Goal: Task Accomplishment & Management: Manage account settings

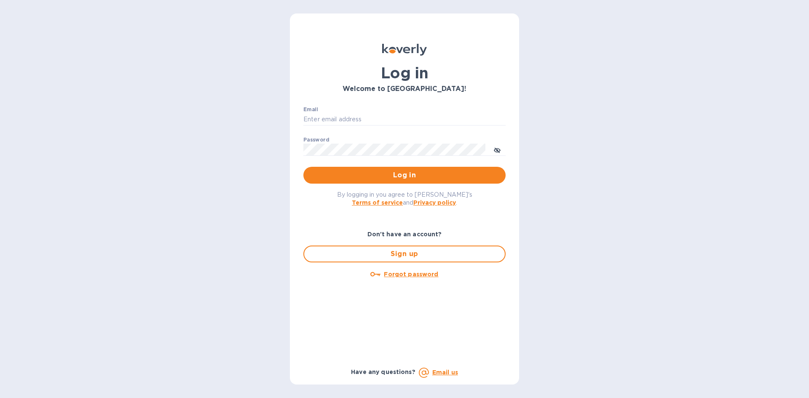
type input "joel@kravyfoods.com"
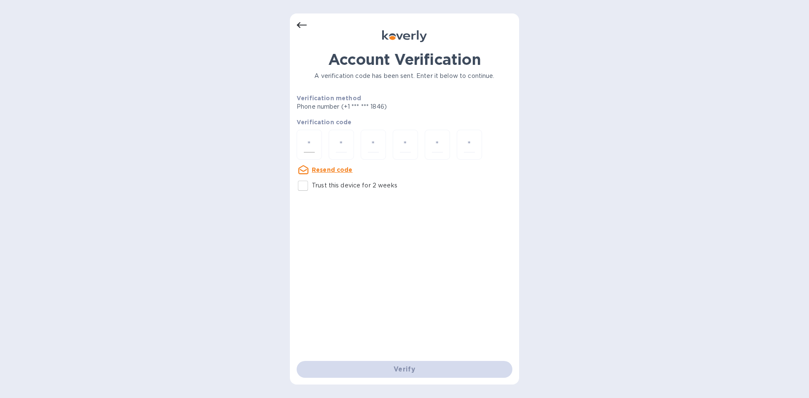
click at [314, 147] on input "number" at bounding box center [309, 145] width 11 height 16
type input "2"
type input "8"
type input "4"
type input "2"
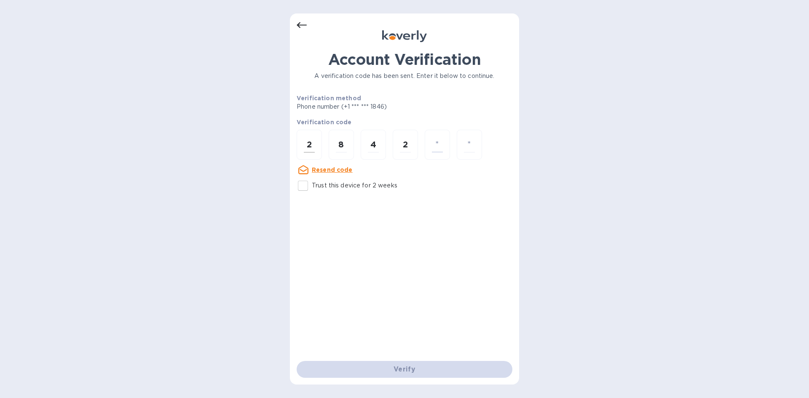
type input "7"
type input "6"
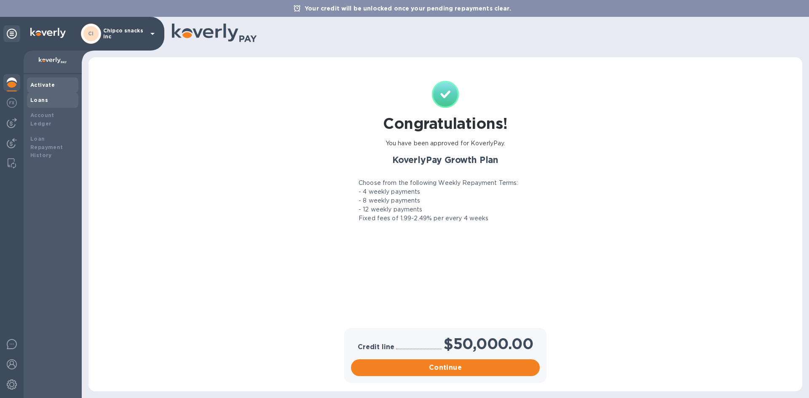
click at [53, 99] on div "Loans" at bounding box center [52, 100] width 45 height 8
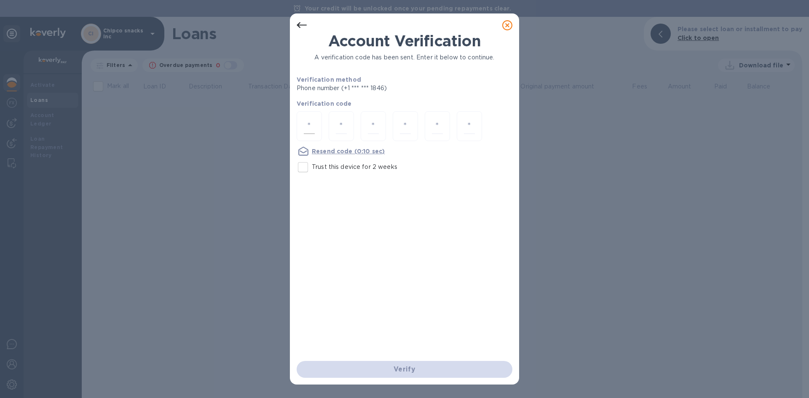
click at [311, 119] on input "number" at bounding box center [309, 126] width 11 height 16
type input "4"
type input "0"
type input "1"
type input "4"
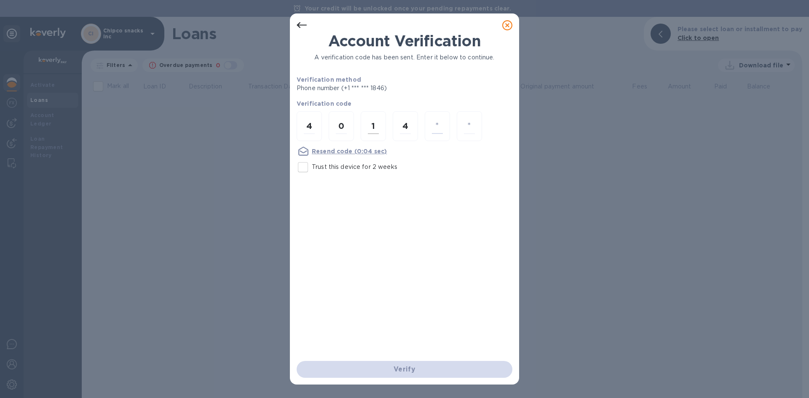
type input "4"
type input "7"
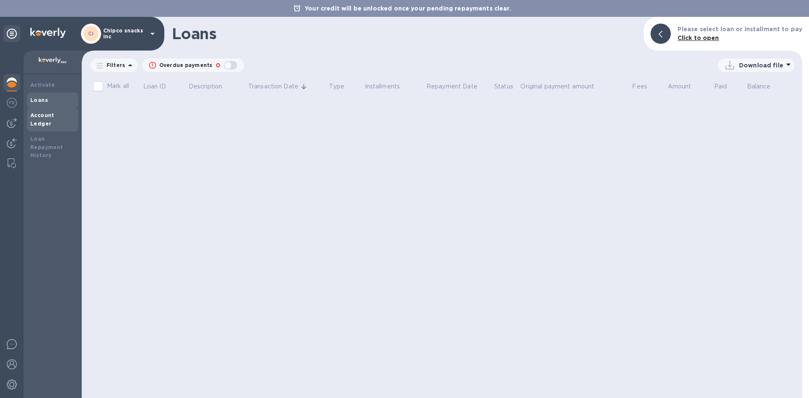
click at [51, 113] on b "Account Ledger" at bounding box center [42, 119] width 24 height 15
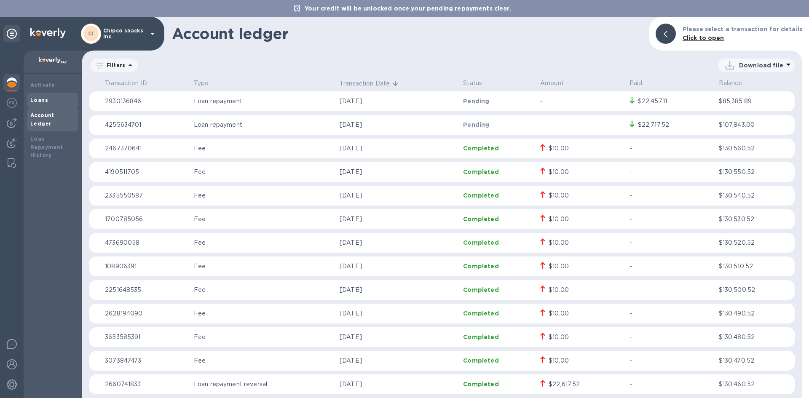
click at [47, 102] on div "Loans" at bounding box center [52, 100] width 45 height 8
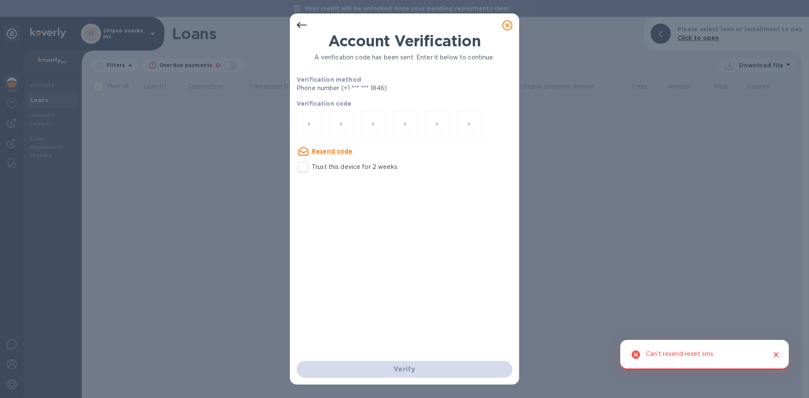
click at [506, 25] on icon at bounding box center [508, 25] width 10 height 10
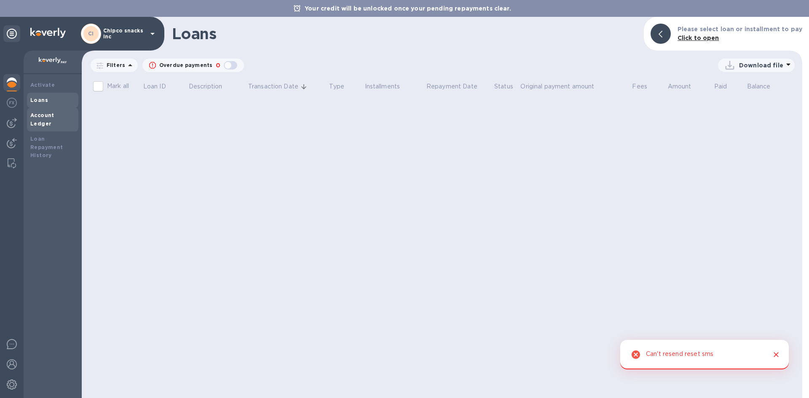
click at [44, 114] on b "Account Ledger" at bounding box center [42, 119] width 24 height 15
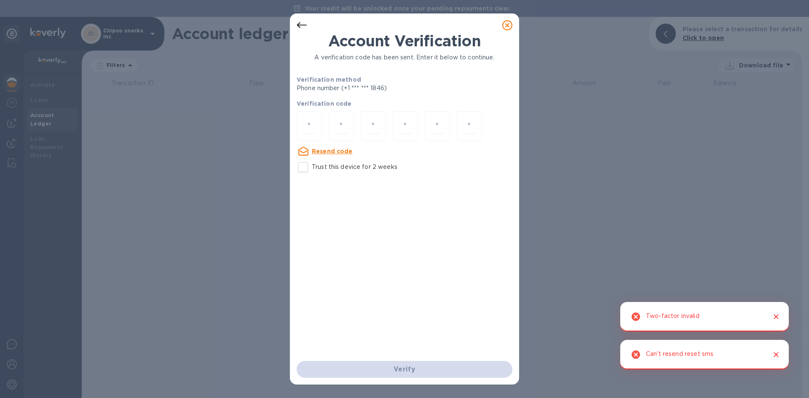
click at [778, 319] on icon "Close" at bounding box center [776, 317] width 5 height 5
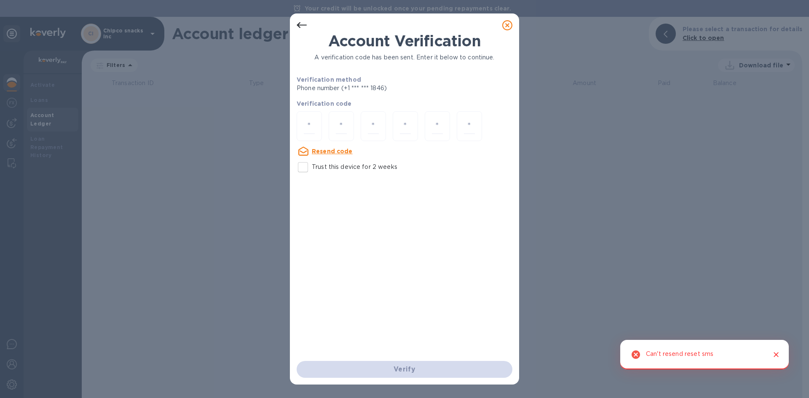
click at [778, 357] on icon "Close" at bounding box center [776, 354] width 5 height 5
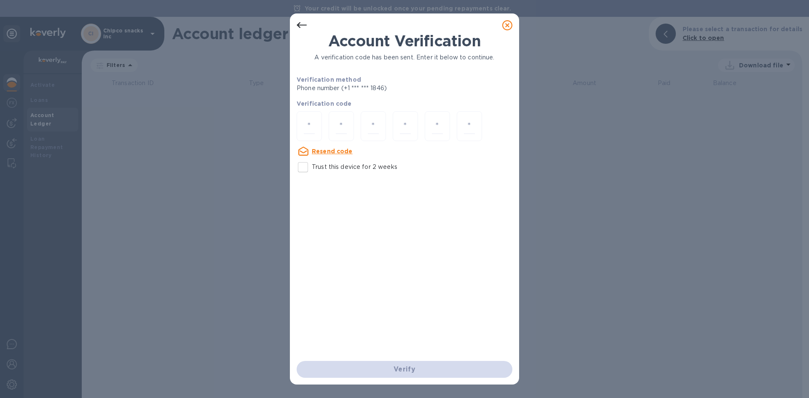
click at [506, 29] on icon at bounding box center [508, 25] width 10 height 10
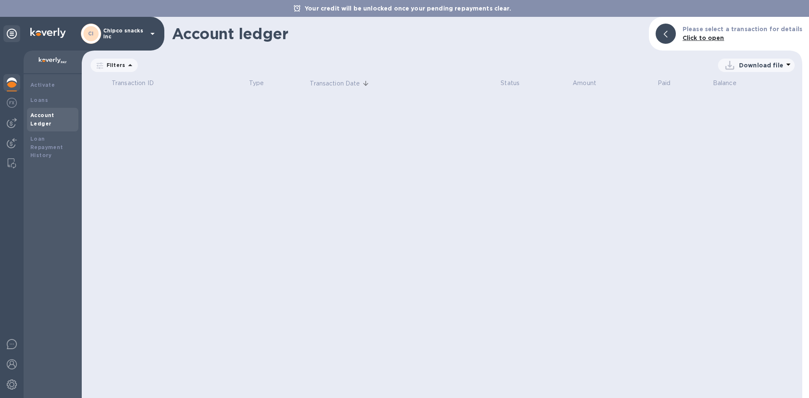
click at [115, 31] on p "Chipco snacks inc" at bounding box center [124, 34] width 42 height 12
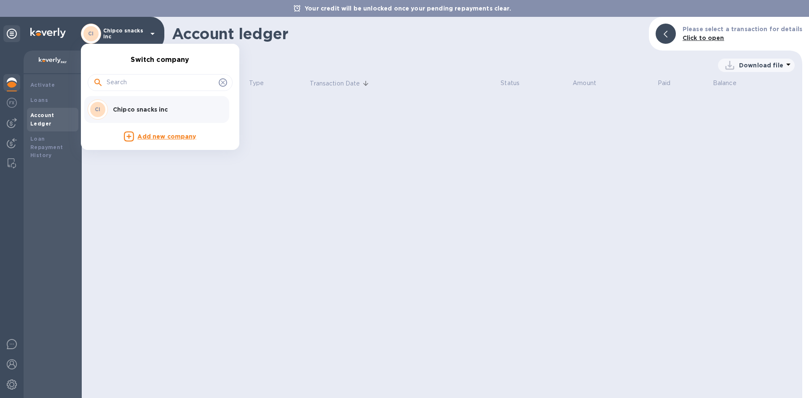
click at [9, 361] on div at bounding box center [404, 199] width 809 height 398
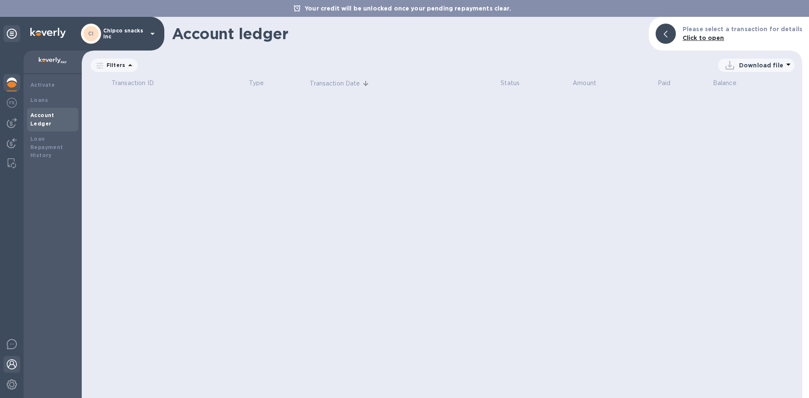
click at [13, 362] on img at bounding box center [12, 365] width 10 height 10
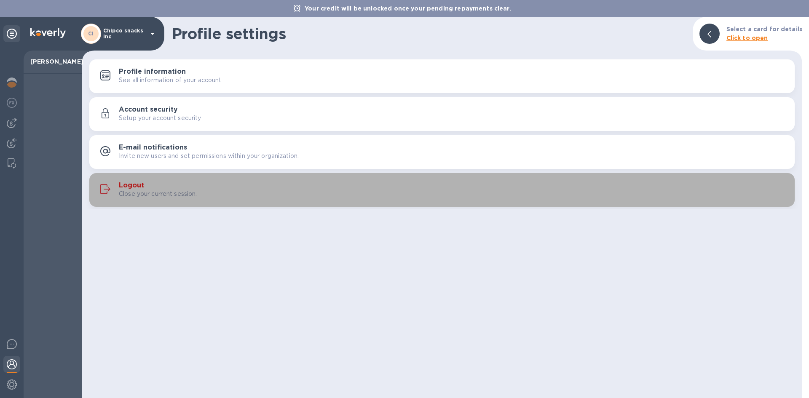
click at [128, 184] on h3 "Logout" at bounding box center [131, 186] width 25 height 8
